Goal: Transaction & Acquisition: Download file/media

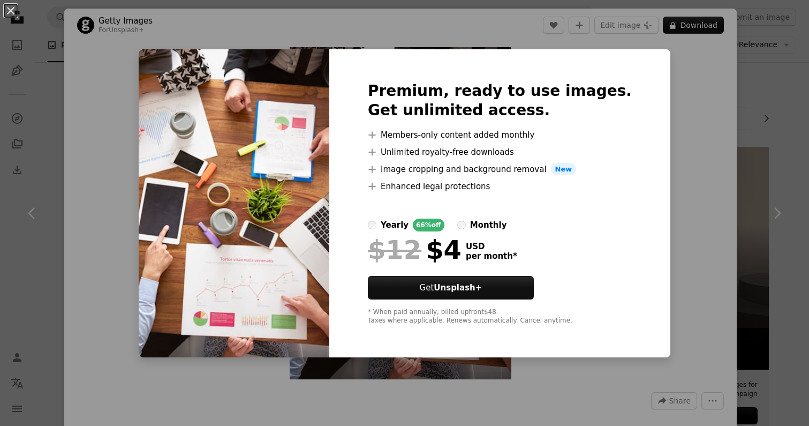
scroll to position [578, 0]
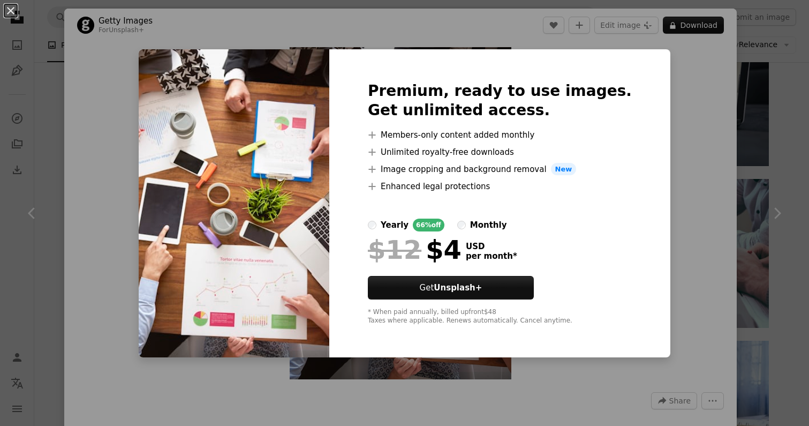
click at [660, 113] on div "An X shape Premium, ready to use images. Get unlimited access. A plus sign Memb…" at bounding box center [404, 213] width 809 height 426
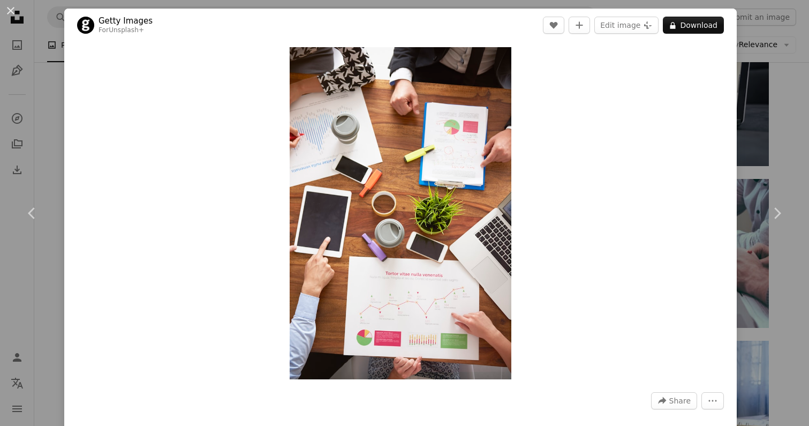
click at [792, 103] on div "An X shape Chevron left Chevron right Getty Images For Unsplash+ A heart A plus…" at bounding box center [404, 213] width 809 height 426
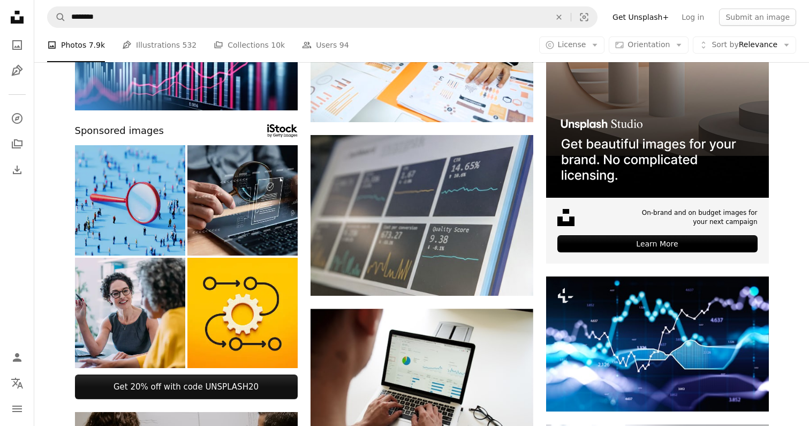
scroll to position [178, 0]
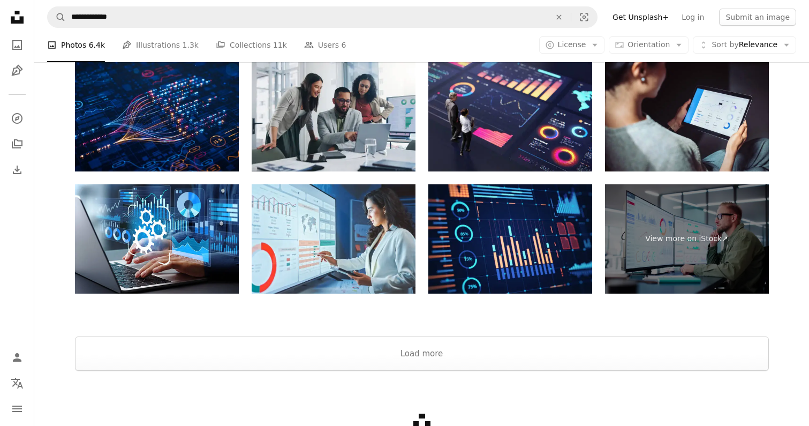
scroll to position [1497, 0]
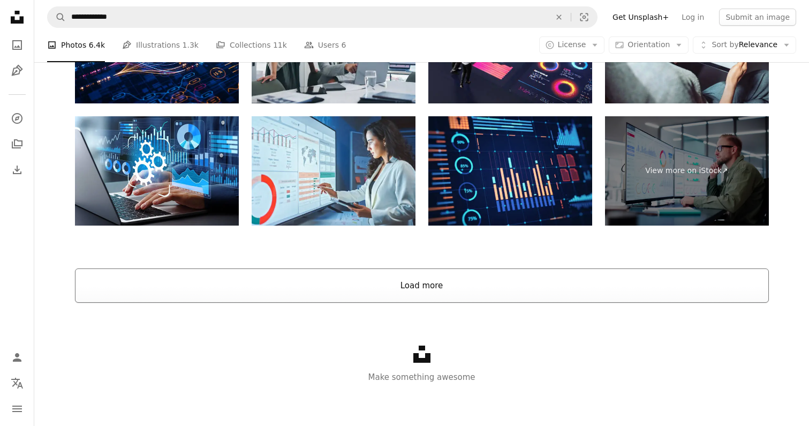
click at [492, 283] on button "Load more" at bounding box center [422, 285] width 694 height 34
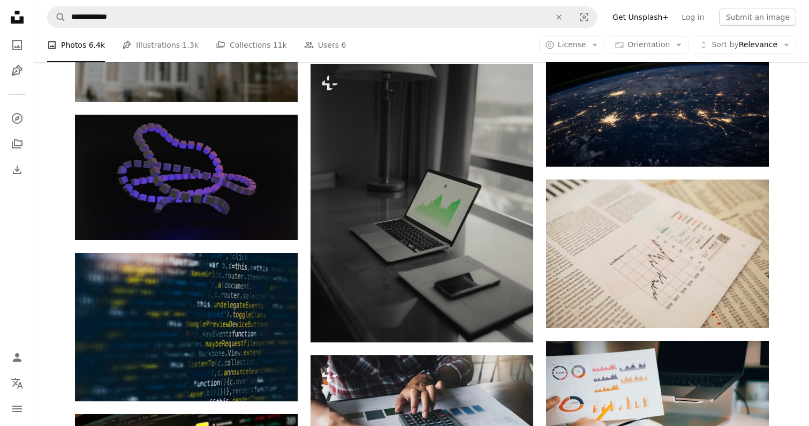
scroll to position [1906, 0]
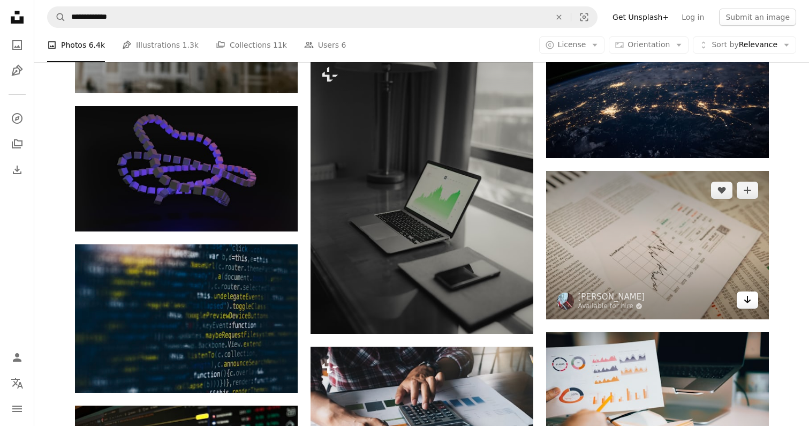
click at [744, 301] on icon "Arrow pointing down" at bounding box center [747, 299] width 9 height 13
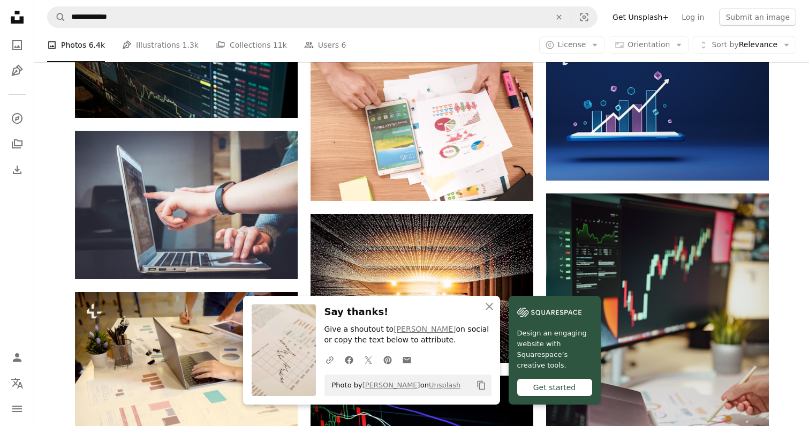
scroll to position [2362, 0]
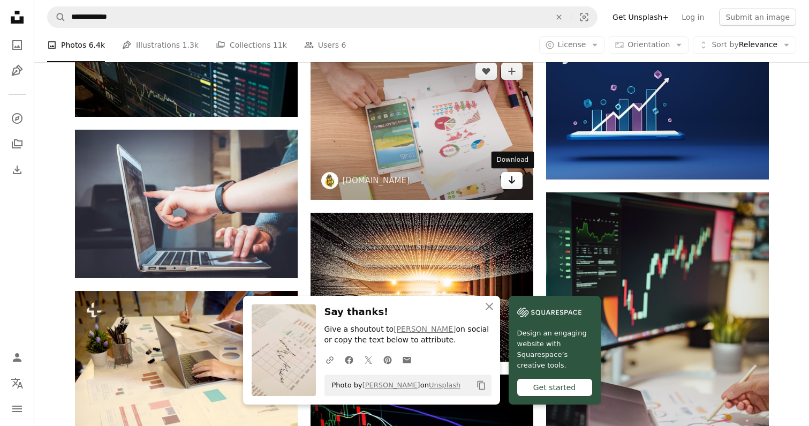
click at [513, 182] on icon "Arrow pointing down" at bounding box center [512, 179] width 9 height 13
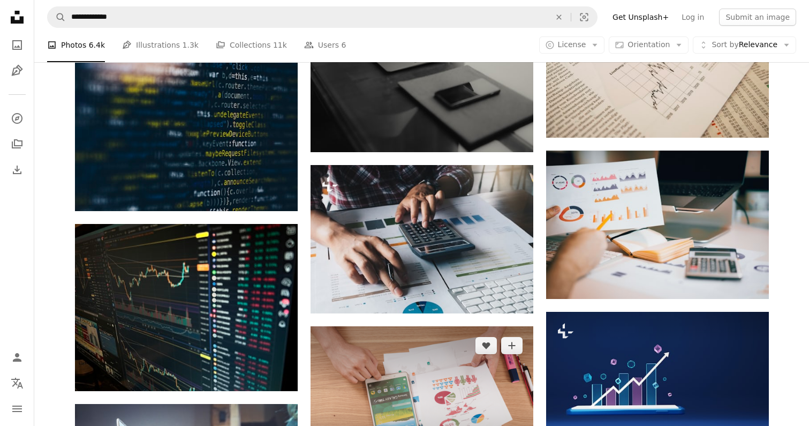
scroll to position [2086, 0]
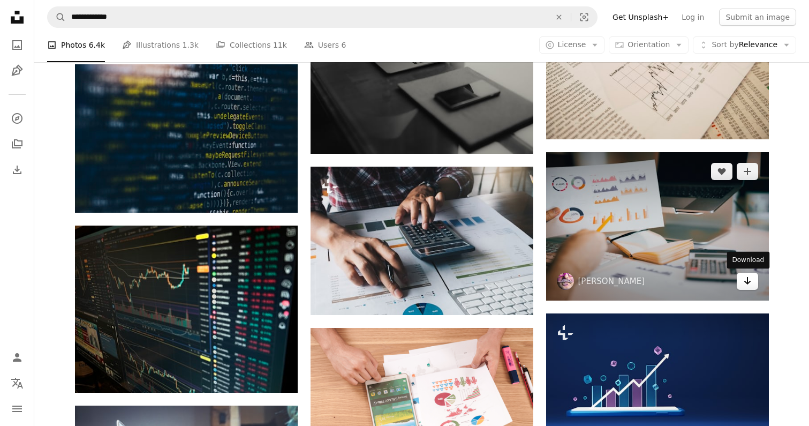
click at [749, 283] on icon "Download" at bounding box center [747, 280] width 7 height 7
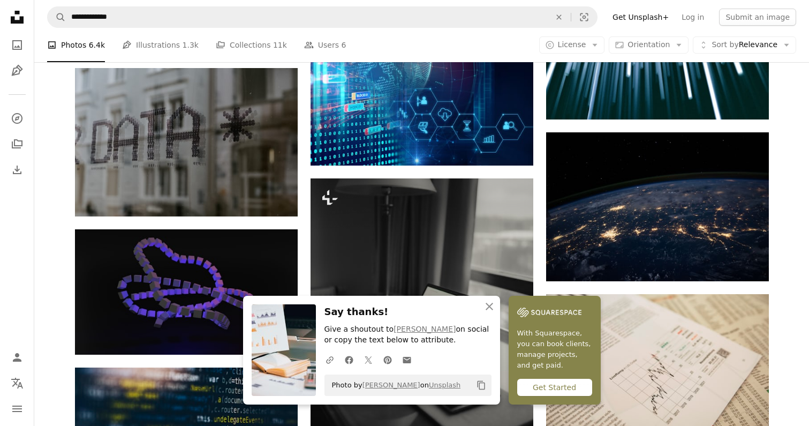
scroll to position [1737, 0]
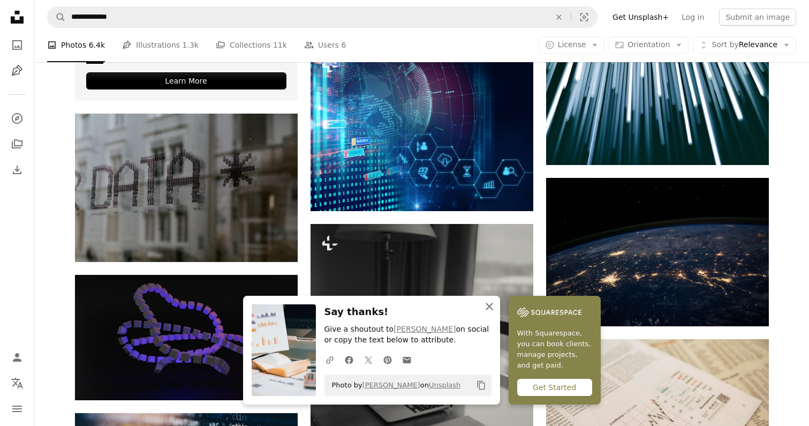
click at [489, 305] on icon "An X shape" at bounding box center [489, 306] width 13 height 13
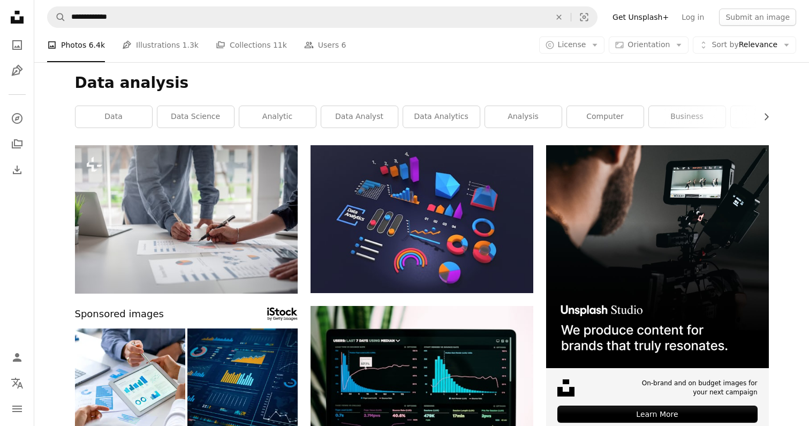
scroll to position [0, 0]
